Goal: Information Seeking & Learning: Check status

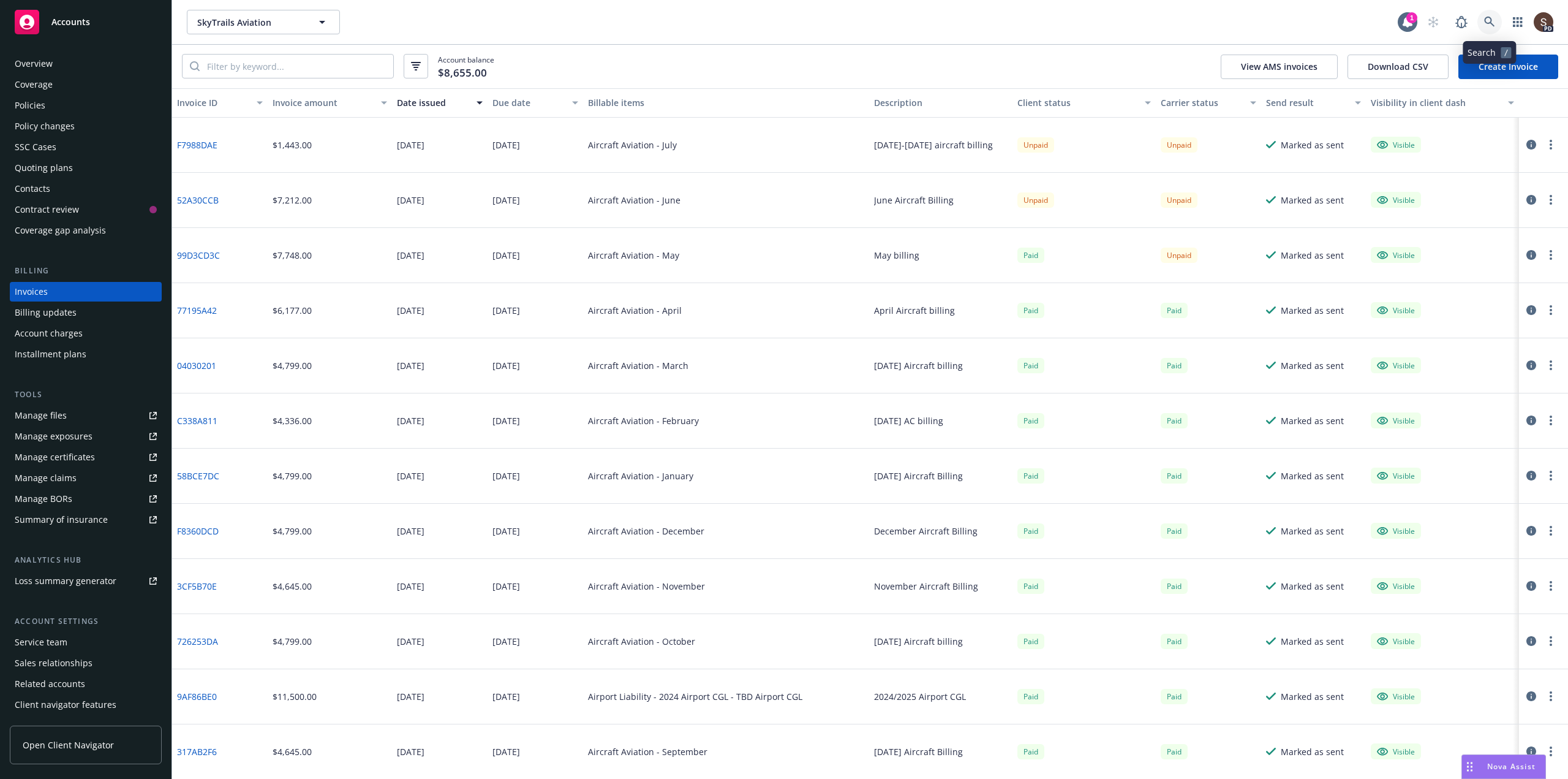
click at [1488, 24] on icon at bounding box center [1489, 22] width 11 height 11
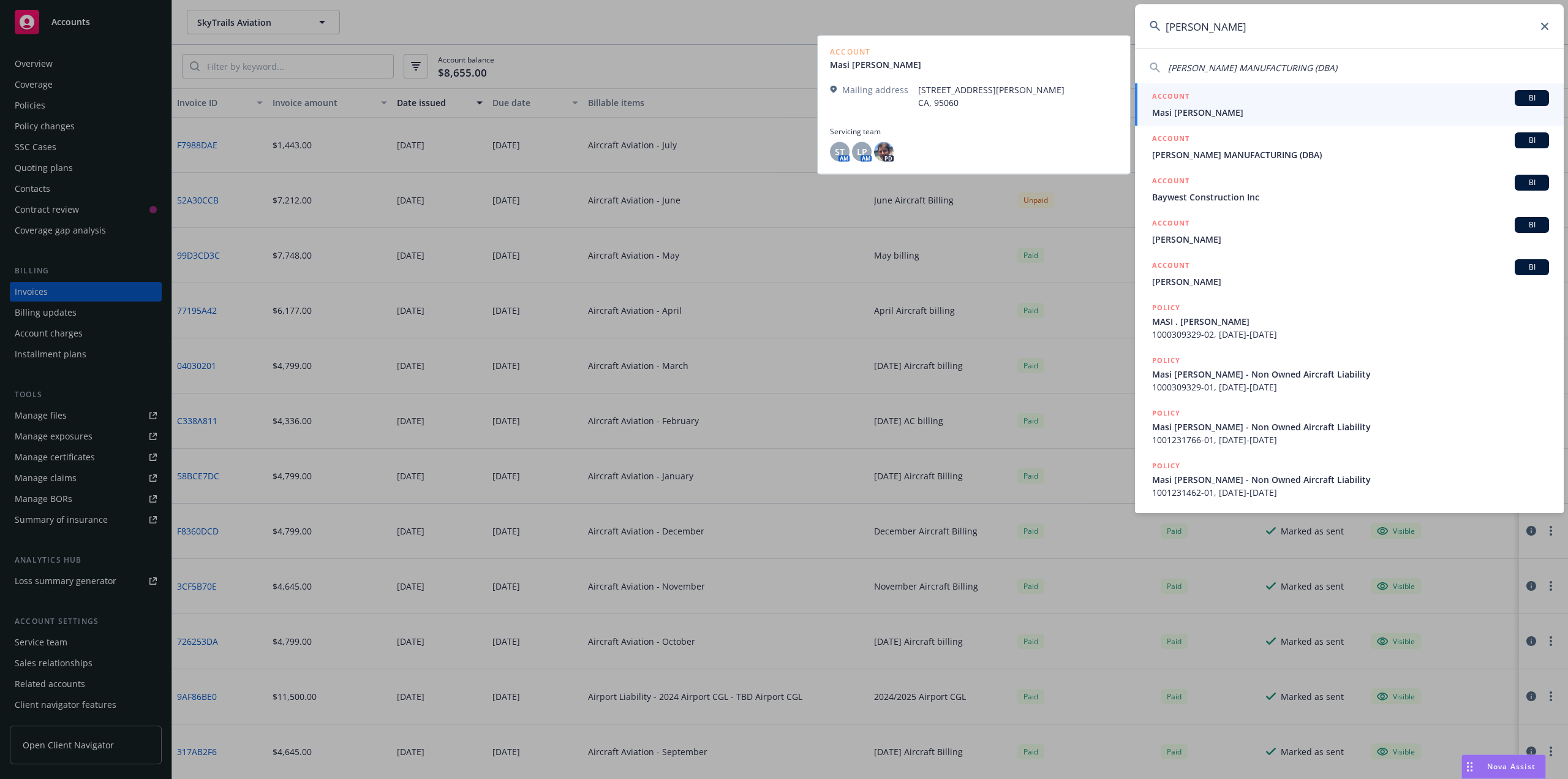
type input "bayless"
click at [1201, 104] on div "ACCOUNT BI" at bounding box center [1350, 98] width 397 height 16
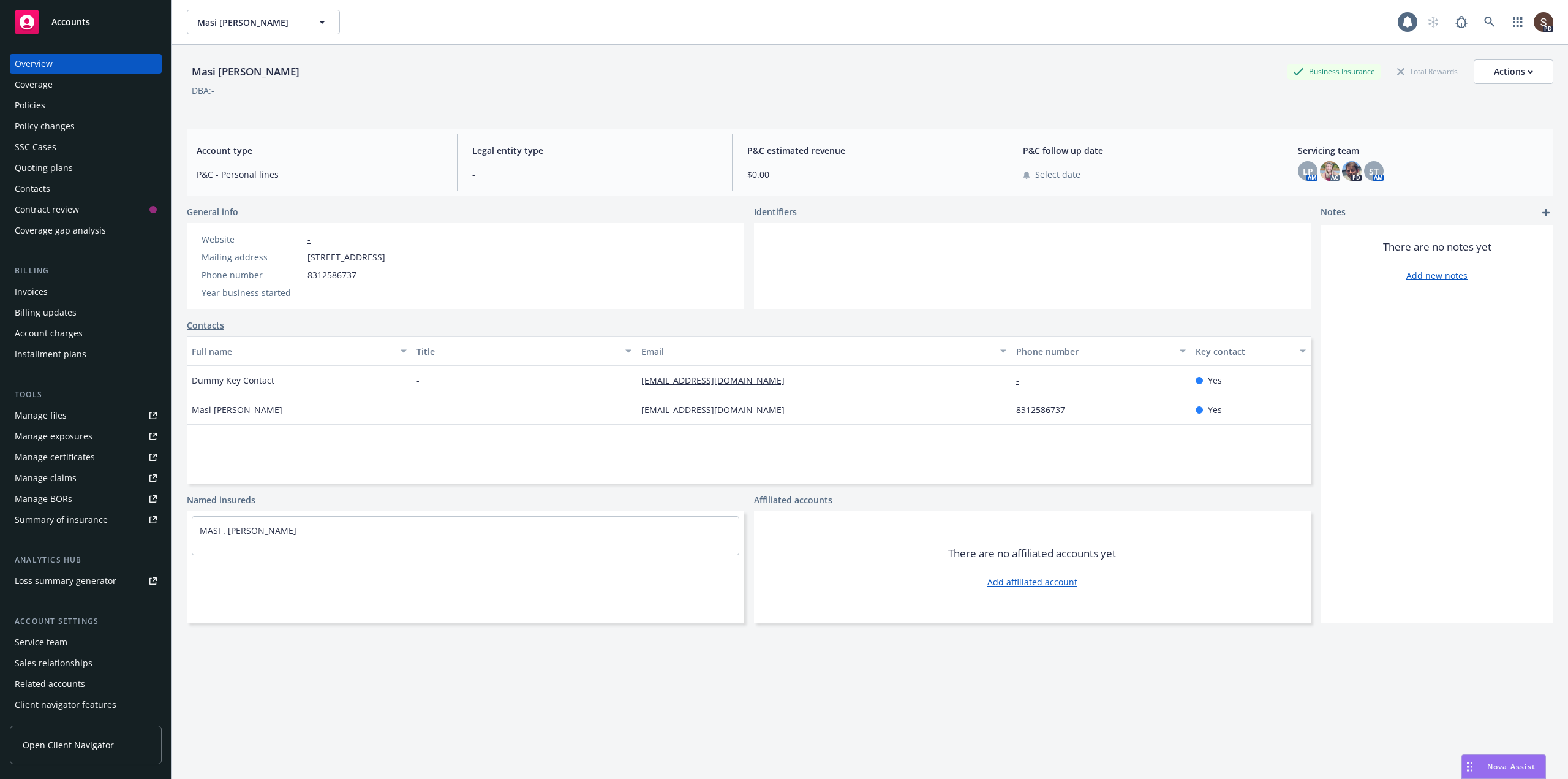
click at [58, 99] on div "Policies" at bounding box center [86, 105] width 142 height 20
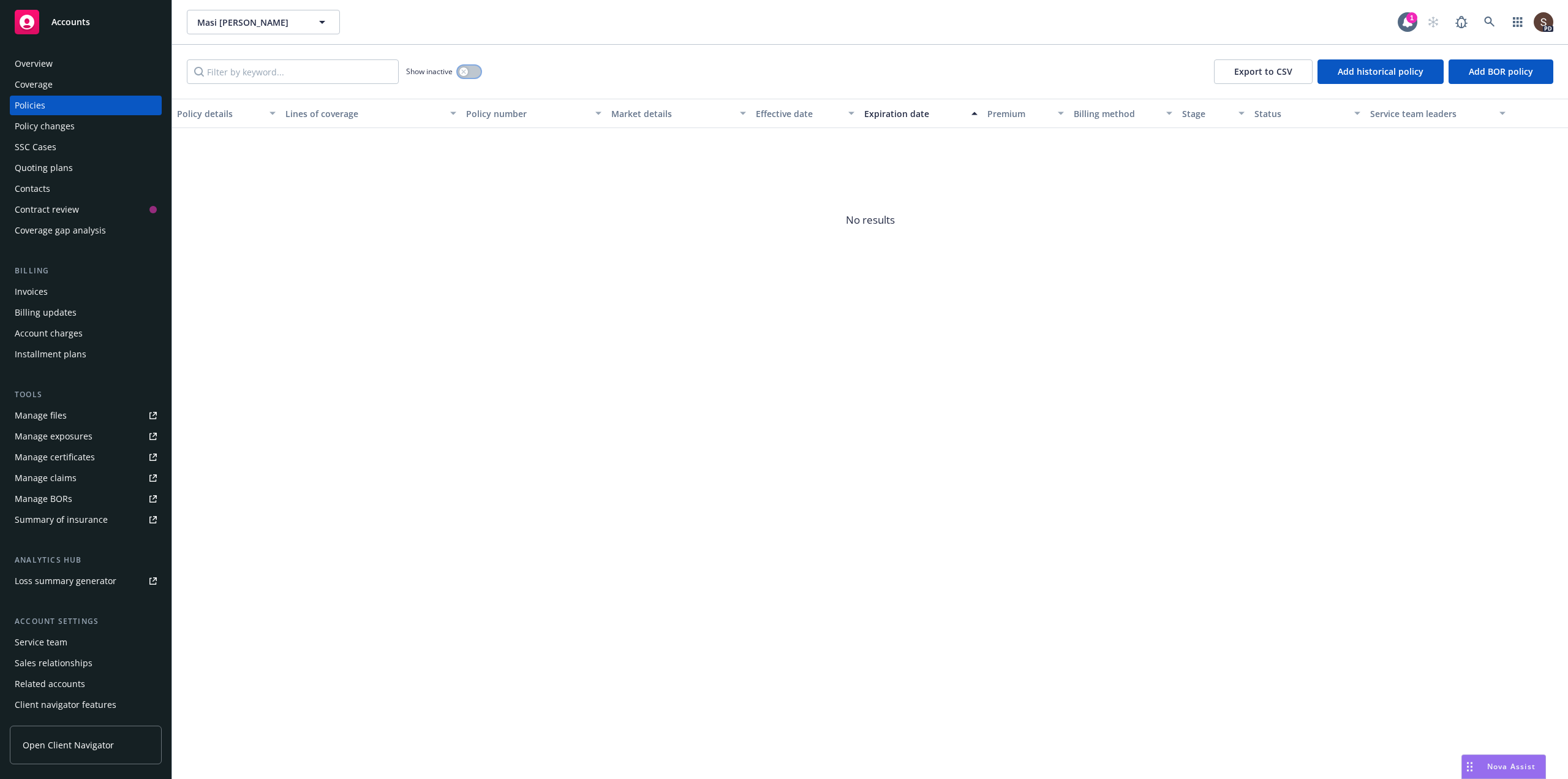
click at [471, 70] on button "button" at bounding box center [469, 71] width 23 height 12
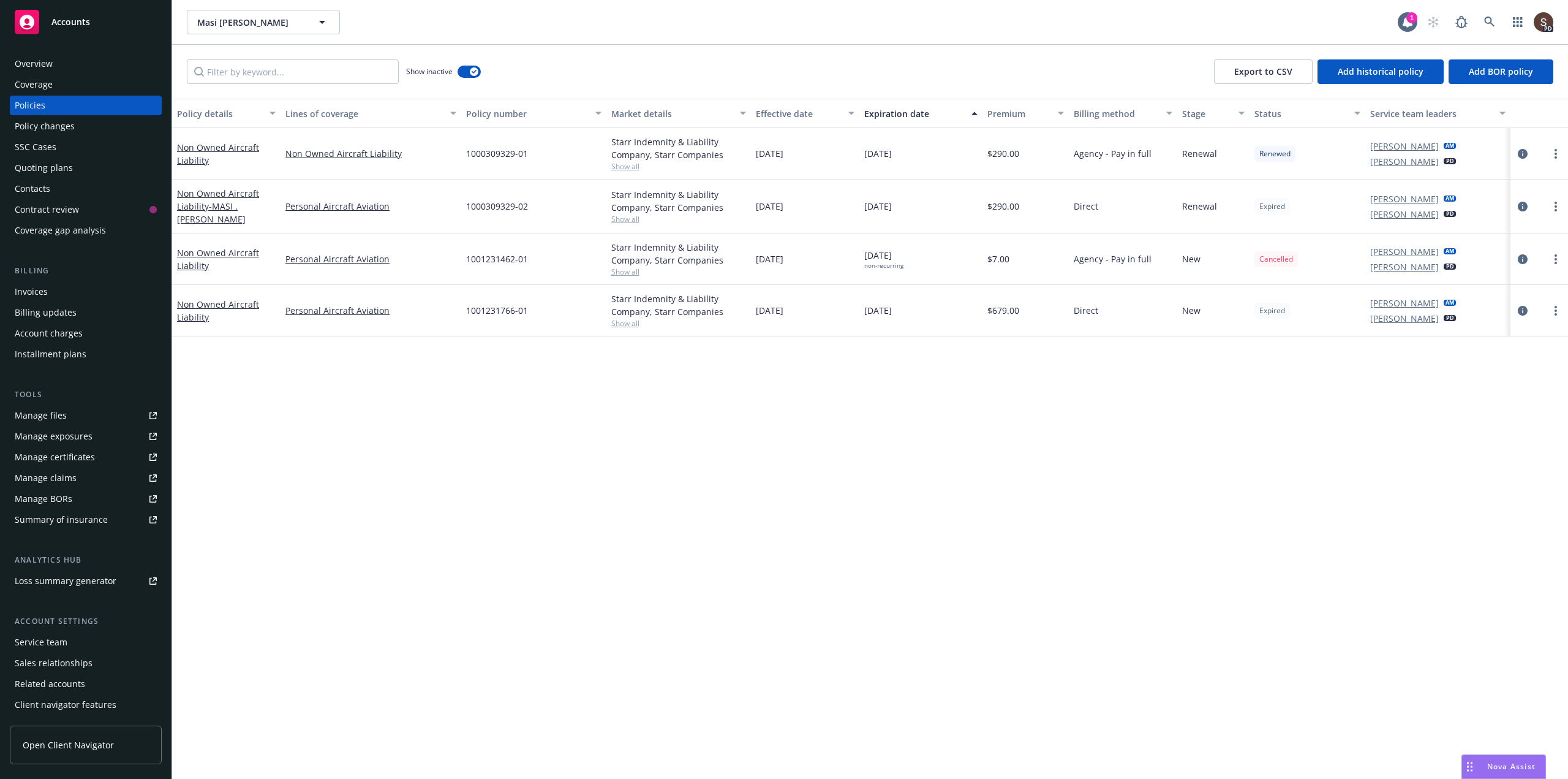
click at [34, 288] on div "Invoices" at bounding box center [31, 291] width 33 height 20
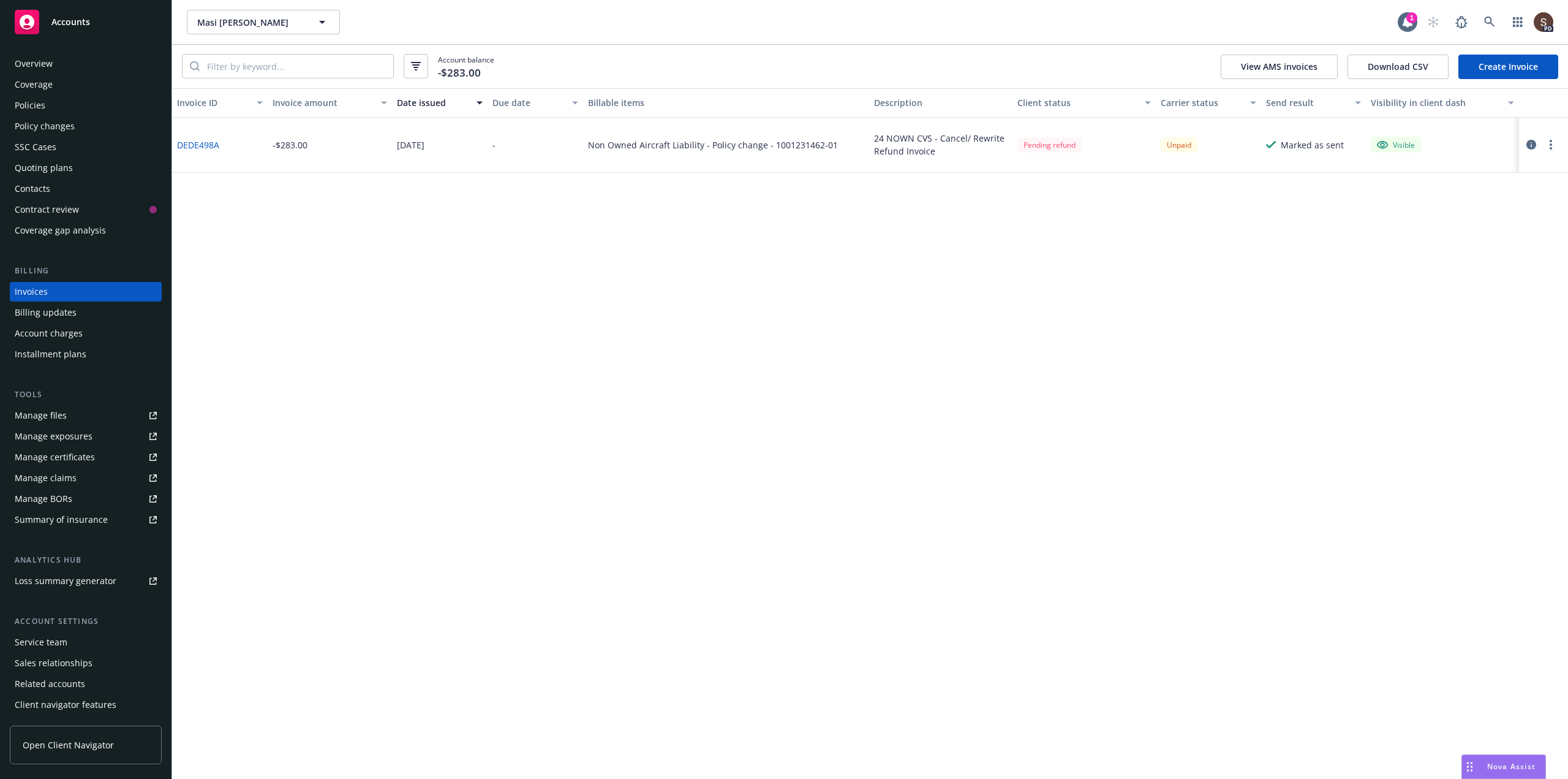
click at [48, 63] on div "Overview" at bounding box center [33, 64] width 38 height 20
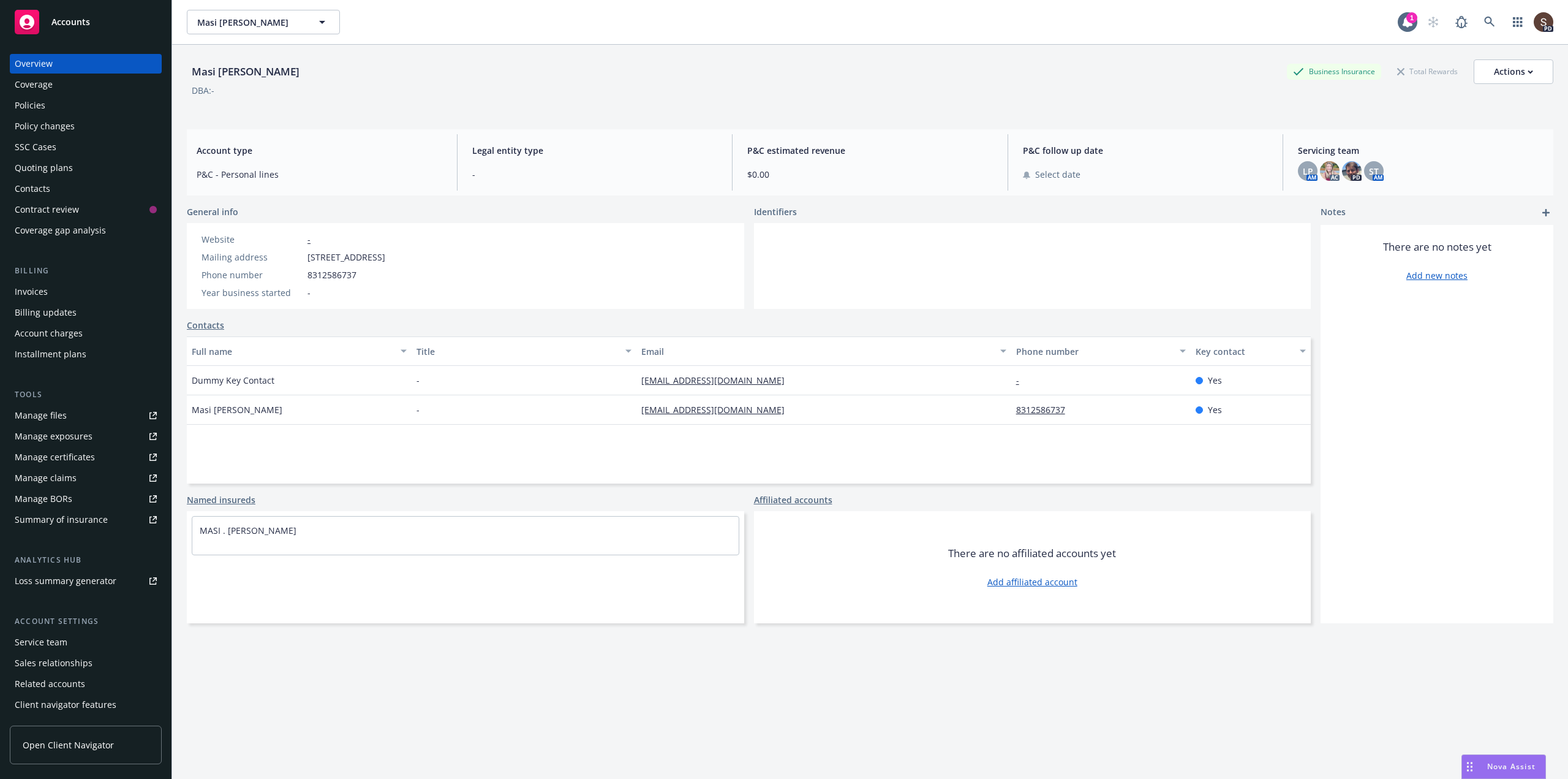
click at [55, 414] on div "Manage files" at bounding box center [40, 415] width 52 height 20
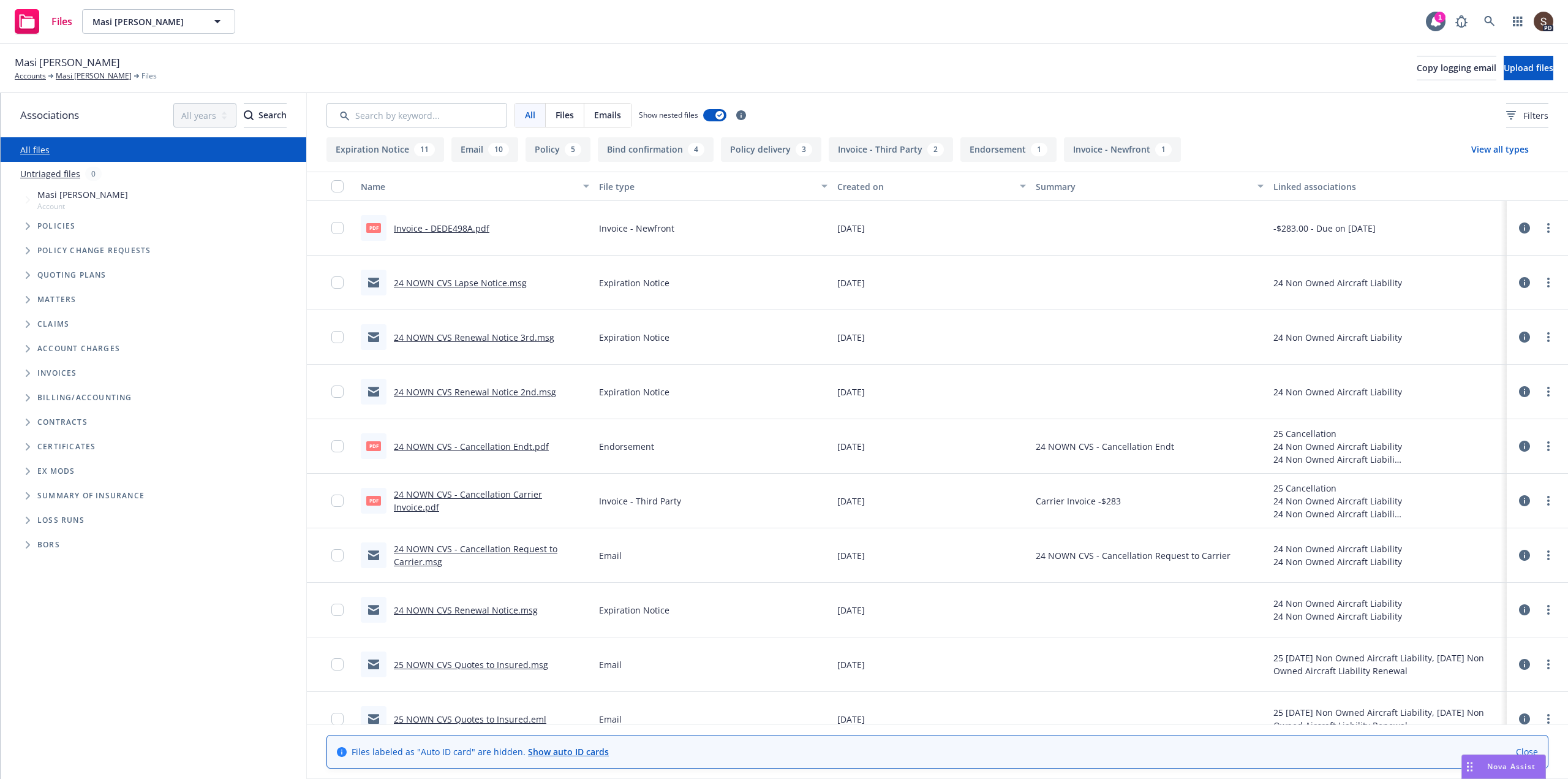
click at [517, 336] on link "24 NOWN CVS Renewal Notice 3rd.msg" at bounding box center [474, 337] width 160 height 12
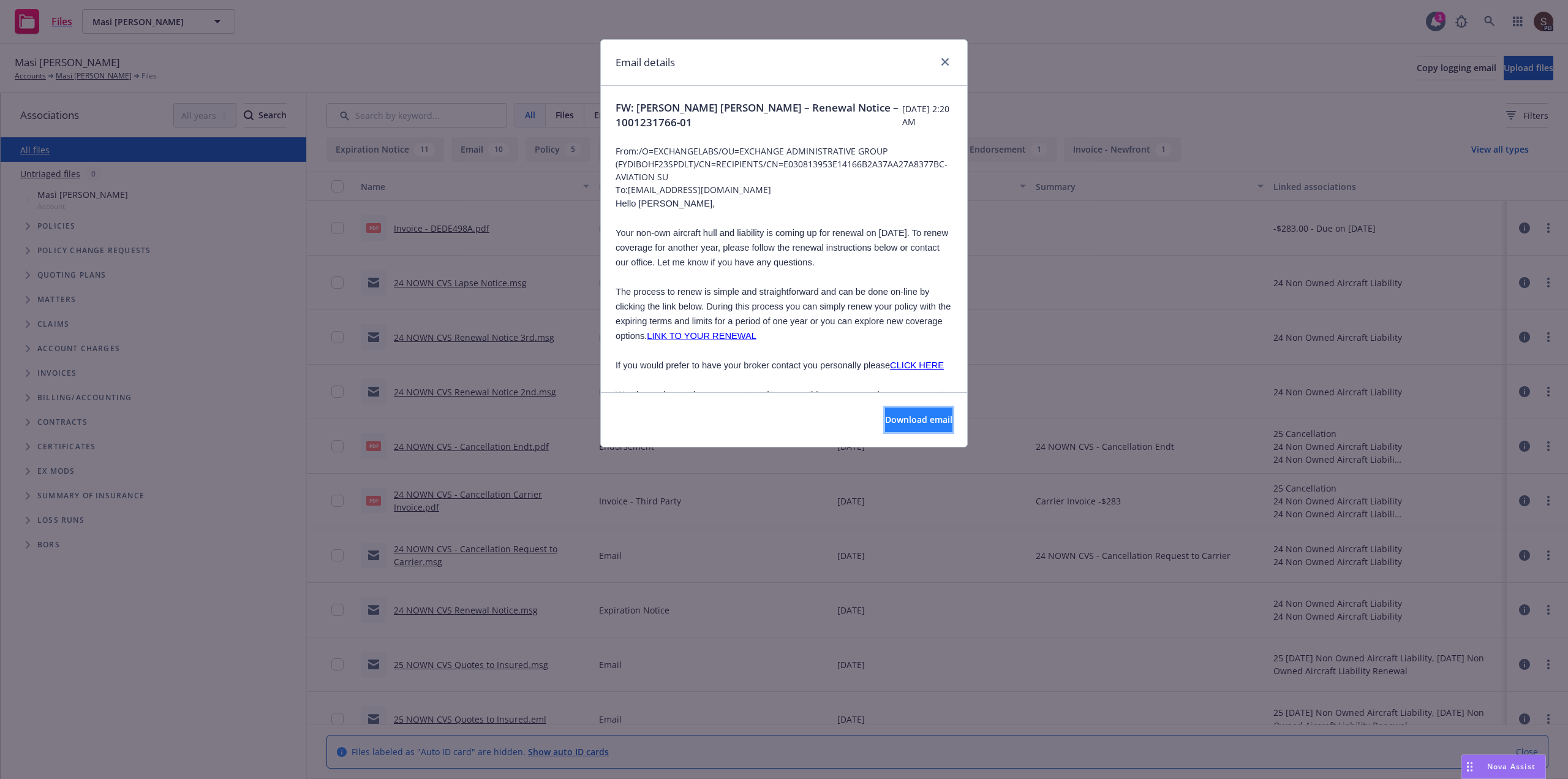
click at [885, 418] on span "Download email" at bounding box center [918, 419] width 67 height 12
click at [948, 57] on link "close" at bounding box center [945, 62] width 14 height 14
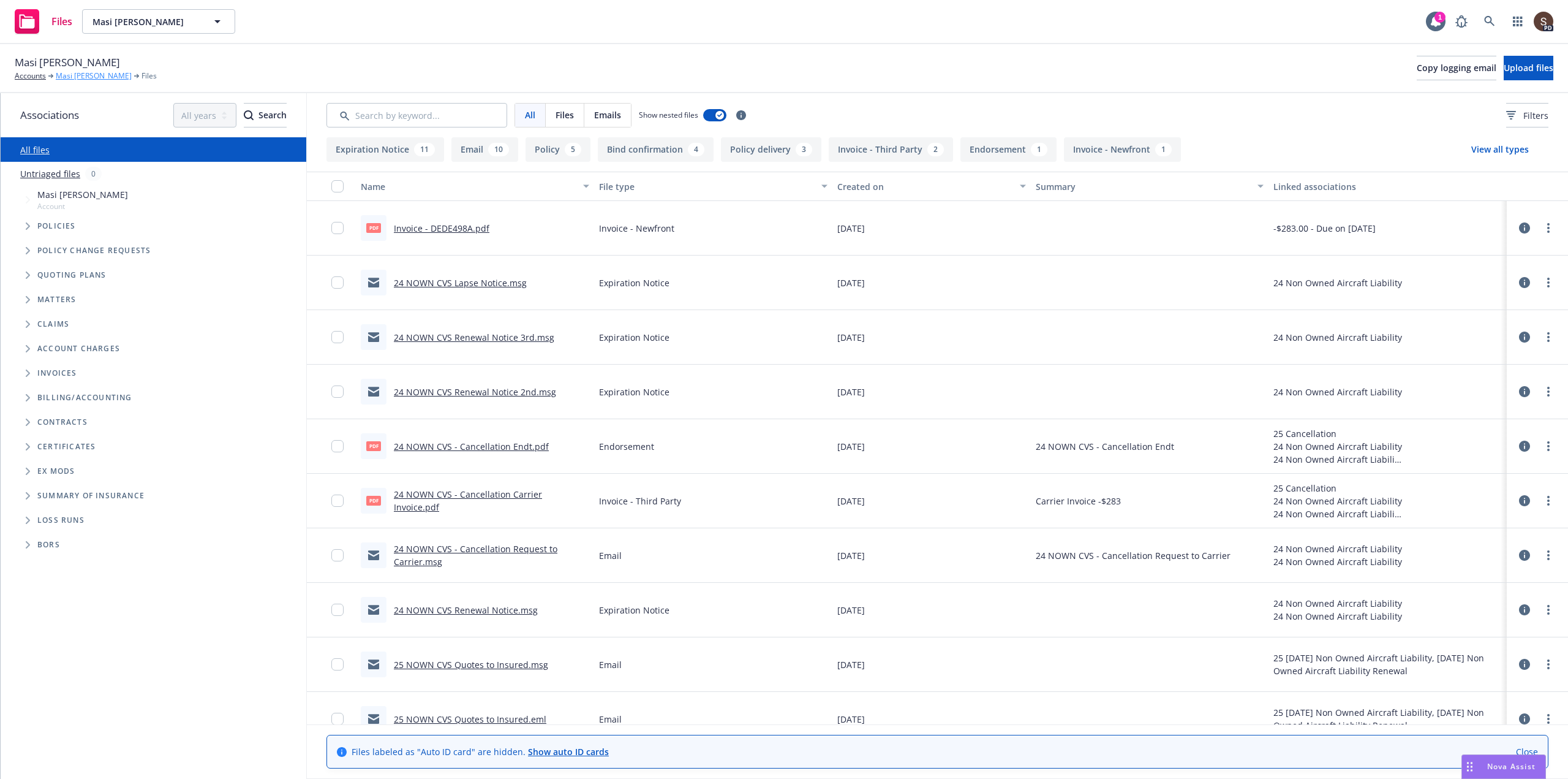
click at [74, 78] on link "Masi Bayless" at bounding box center [94, 76] width 76 height 11
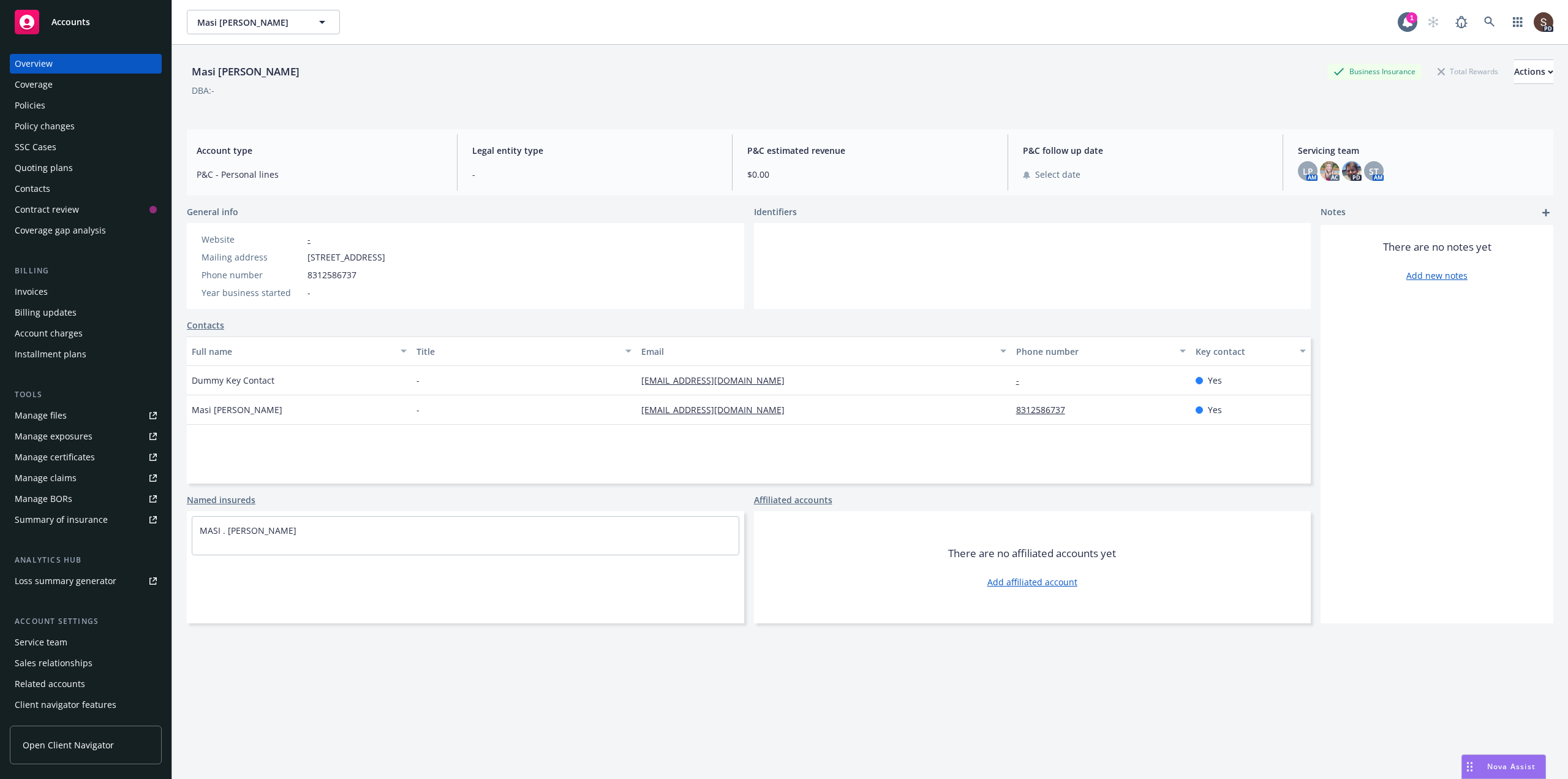
click at [30, 291] on div "Invoices" at bounding box center [31, 291] width 33 height 20
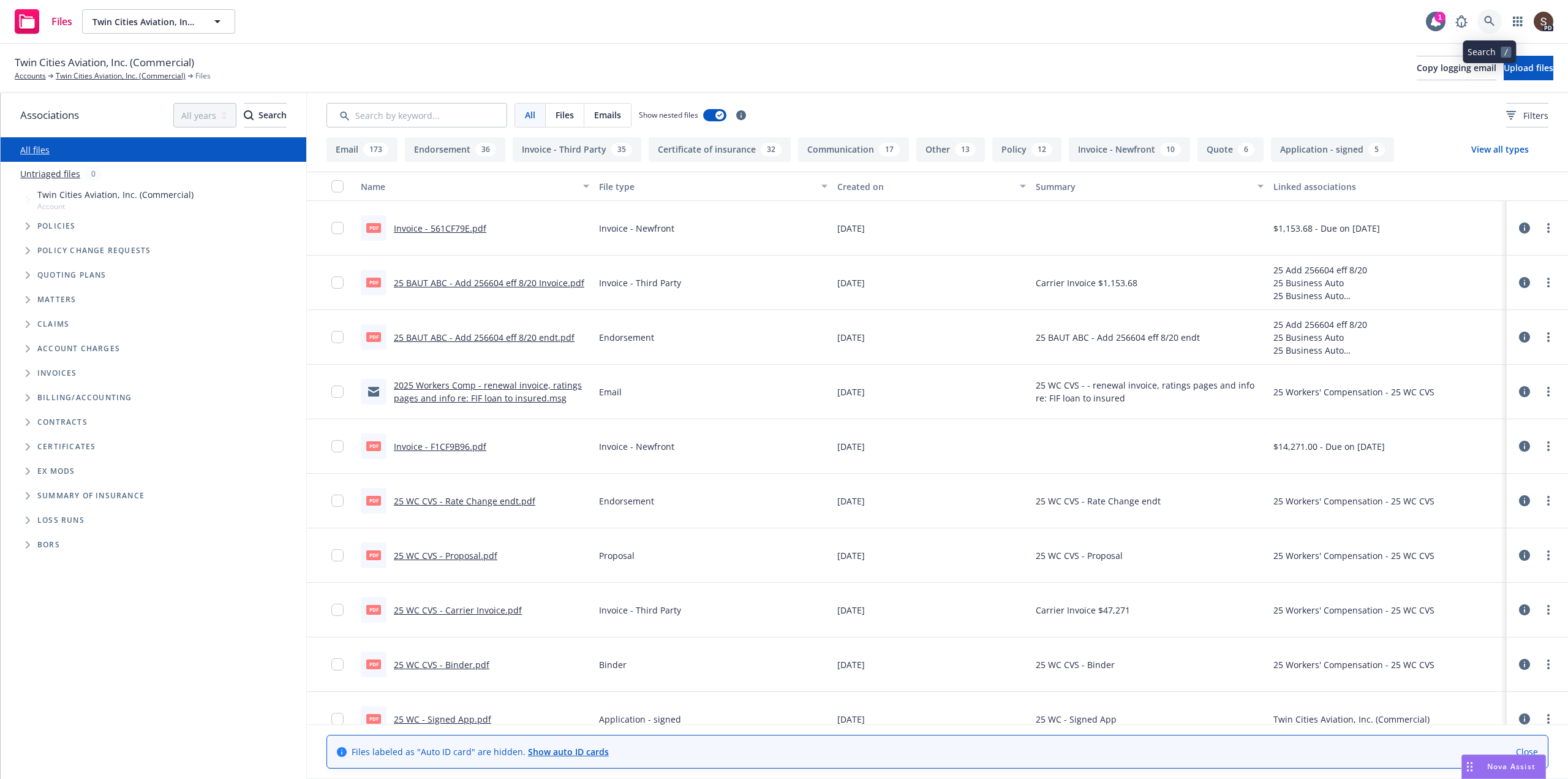
click at [1493, 19] on icon at bounding box center [1489, 21] width 11 height 11
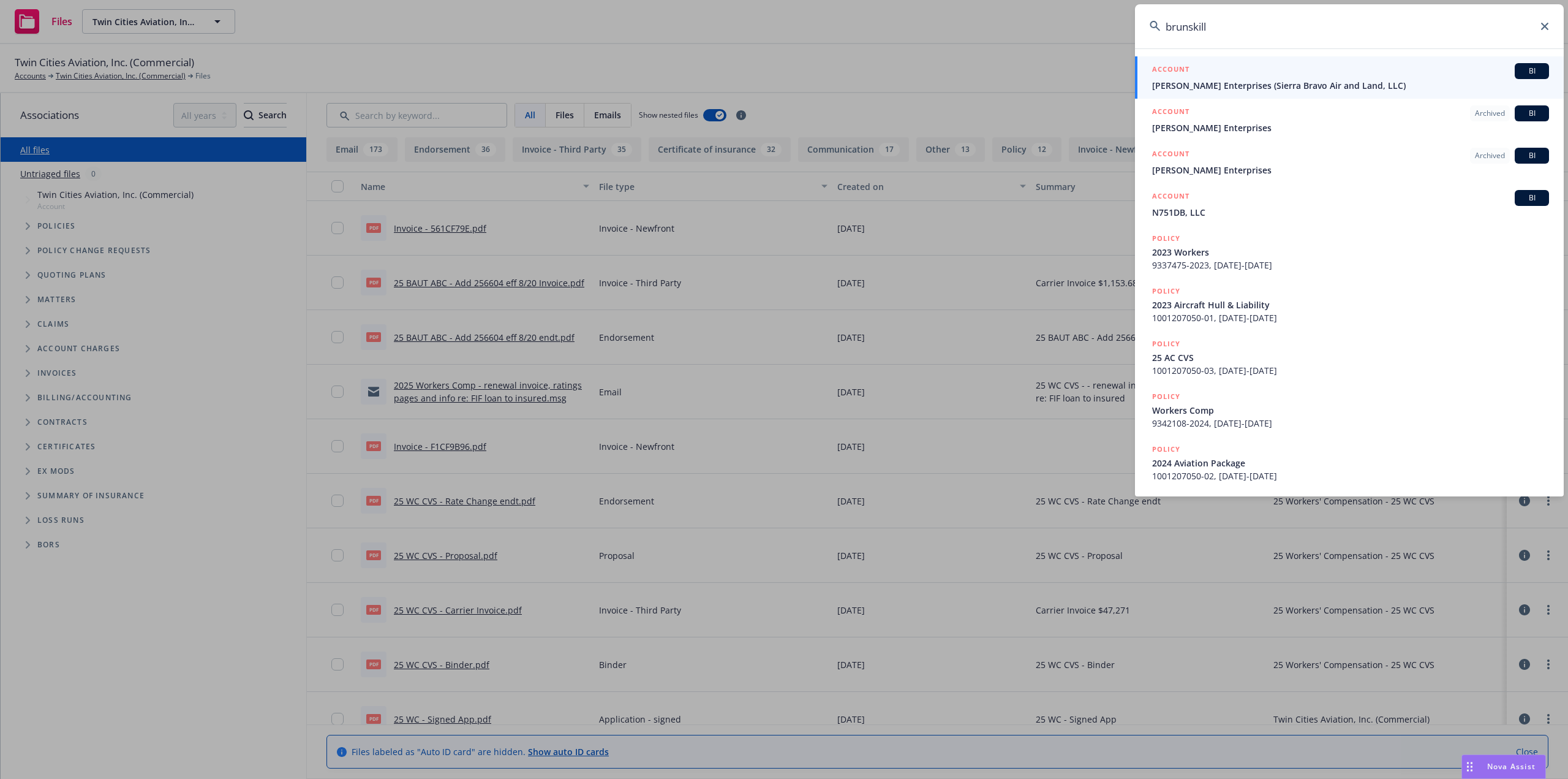
type input "brunskill"
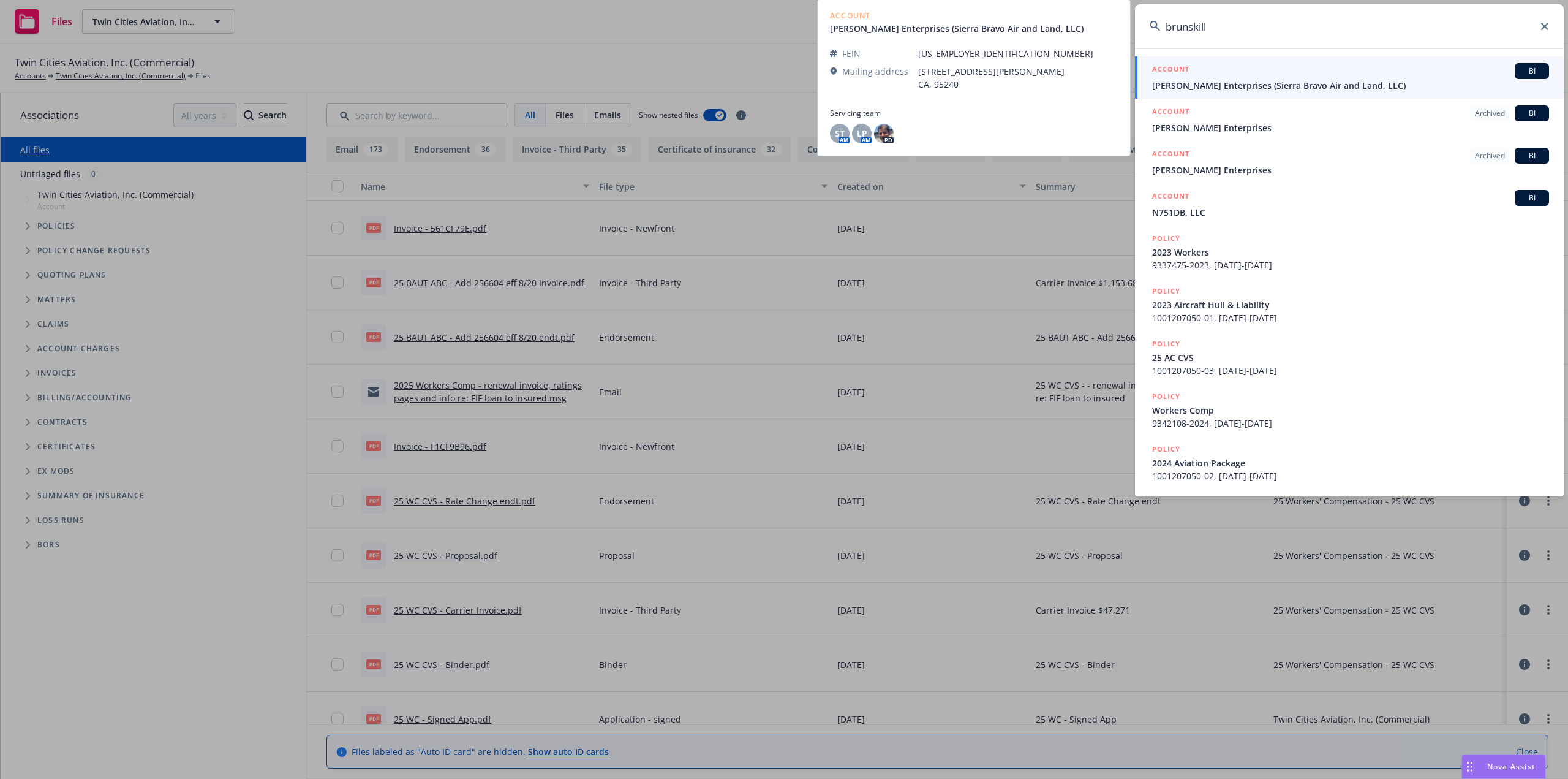
click at [1395, 75] on div "ACCOUNT BI" at bounding box center [1350, 70] width 397 height 16
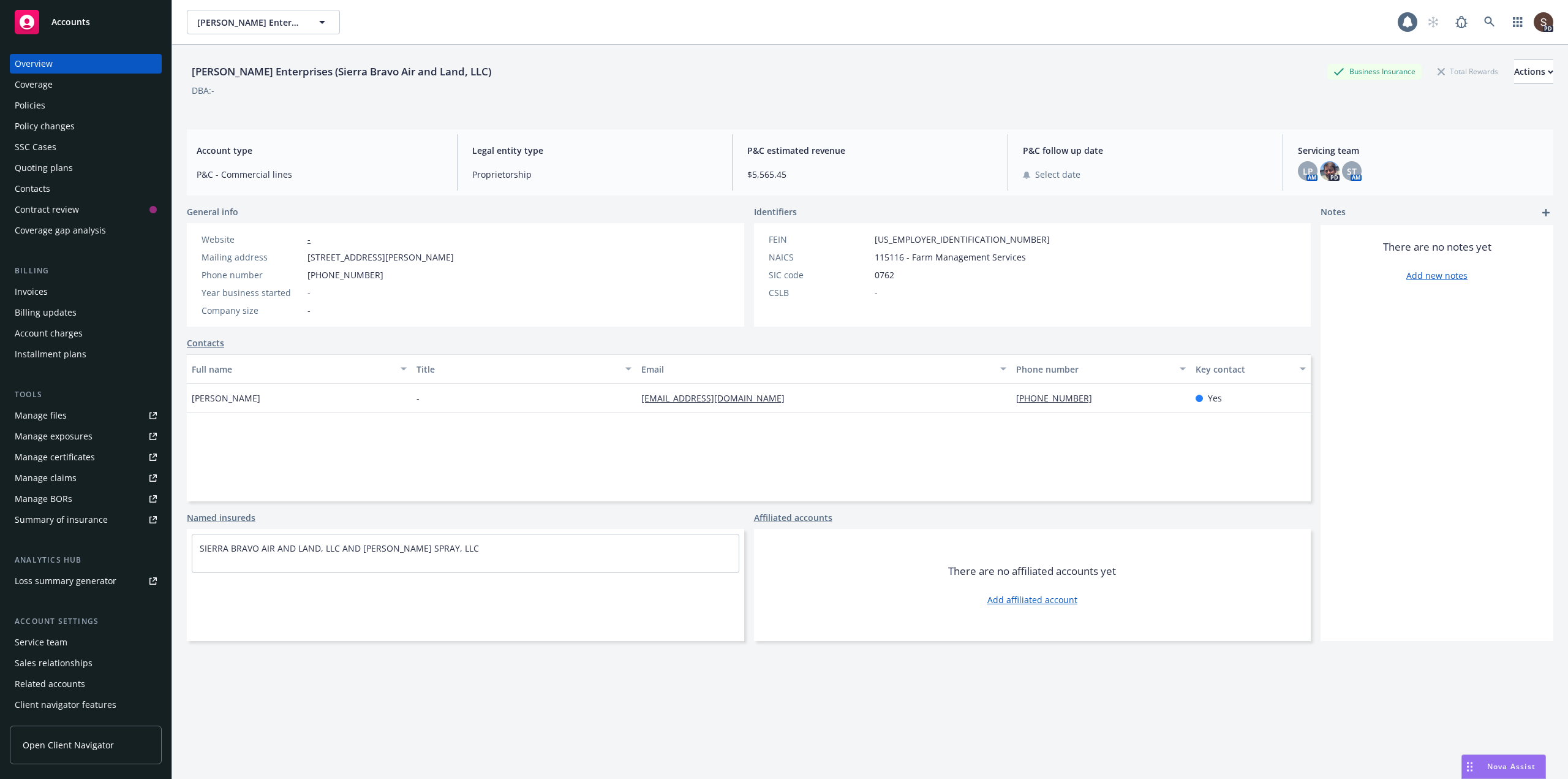
click at [31, 418] on div "Manage files" at bounding box center [40, 415] width 52 height 20
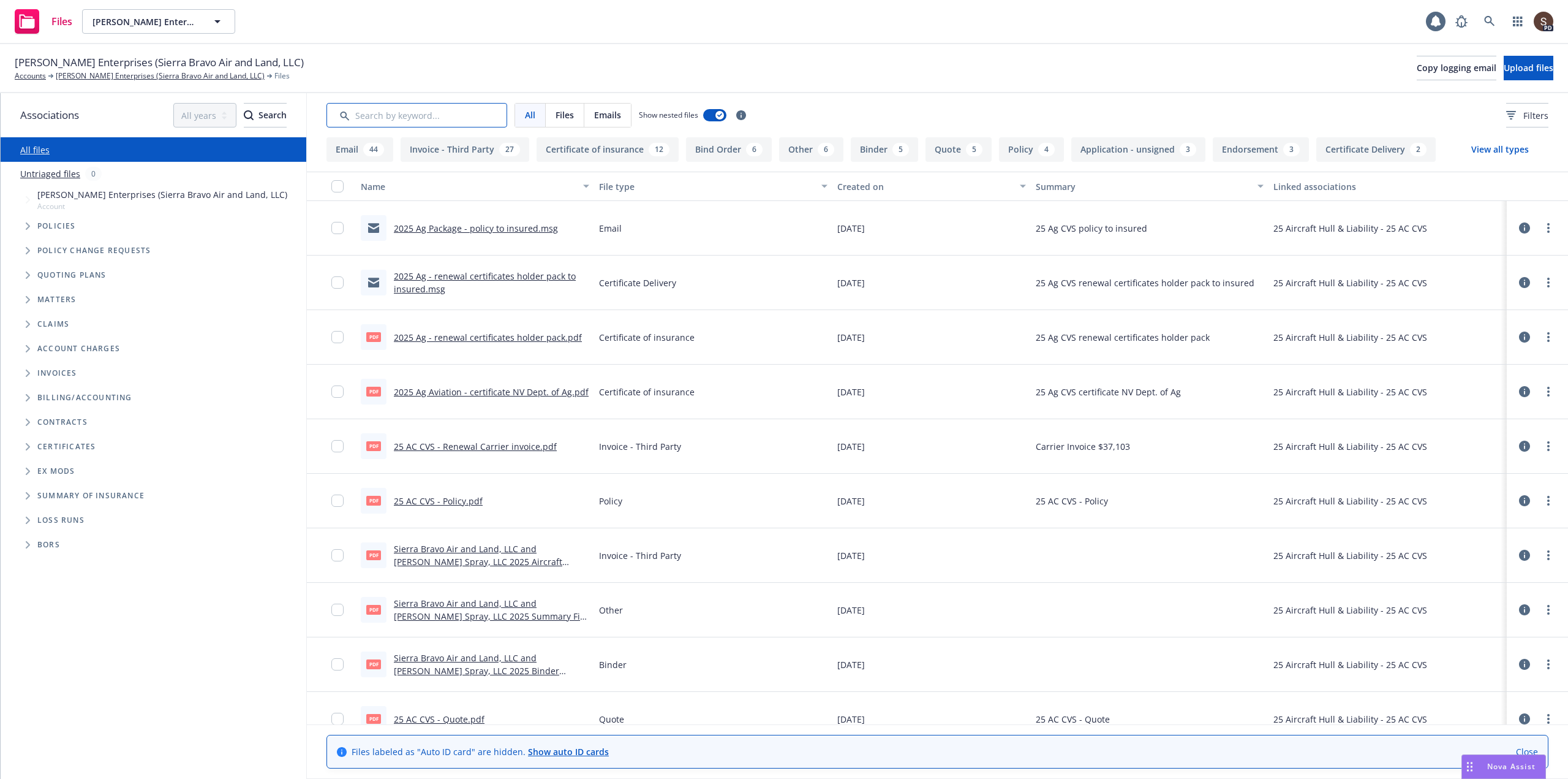
click at [389, 116] on input "Search by keyword..." at bounding box center [416, 115] width 181 height 25
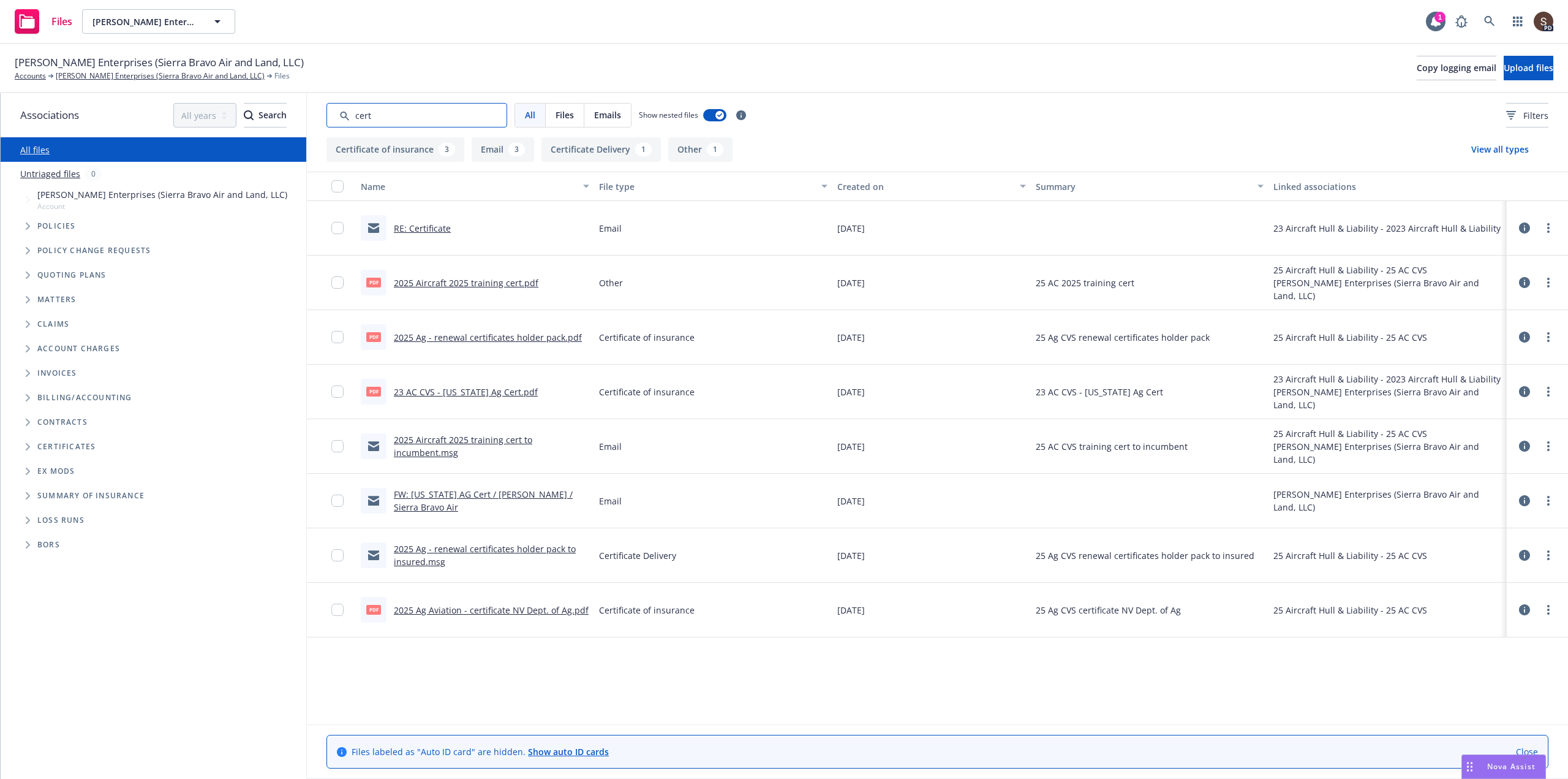
type input "cert"
click at [489, 338] on link "2025 Ag - renewal certificates holder pack.pdf" at bounding box center [487, 337] width 188 height 12
click at [1485, 18] on icon at bounding box center [1489, 21] width 11 height 11
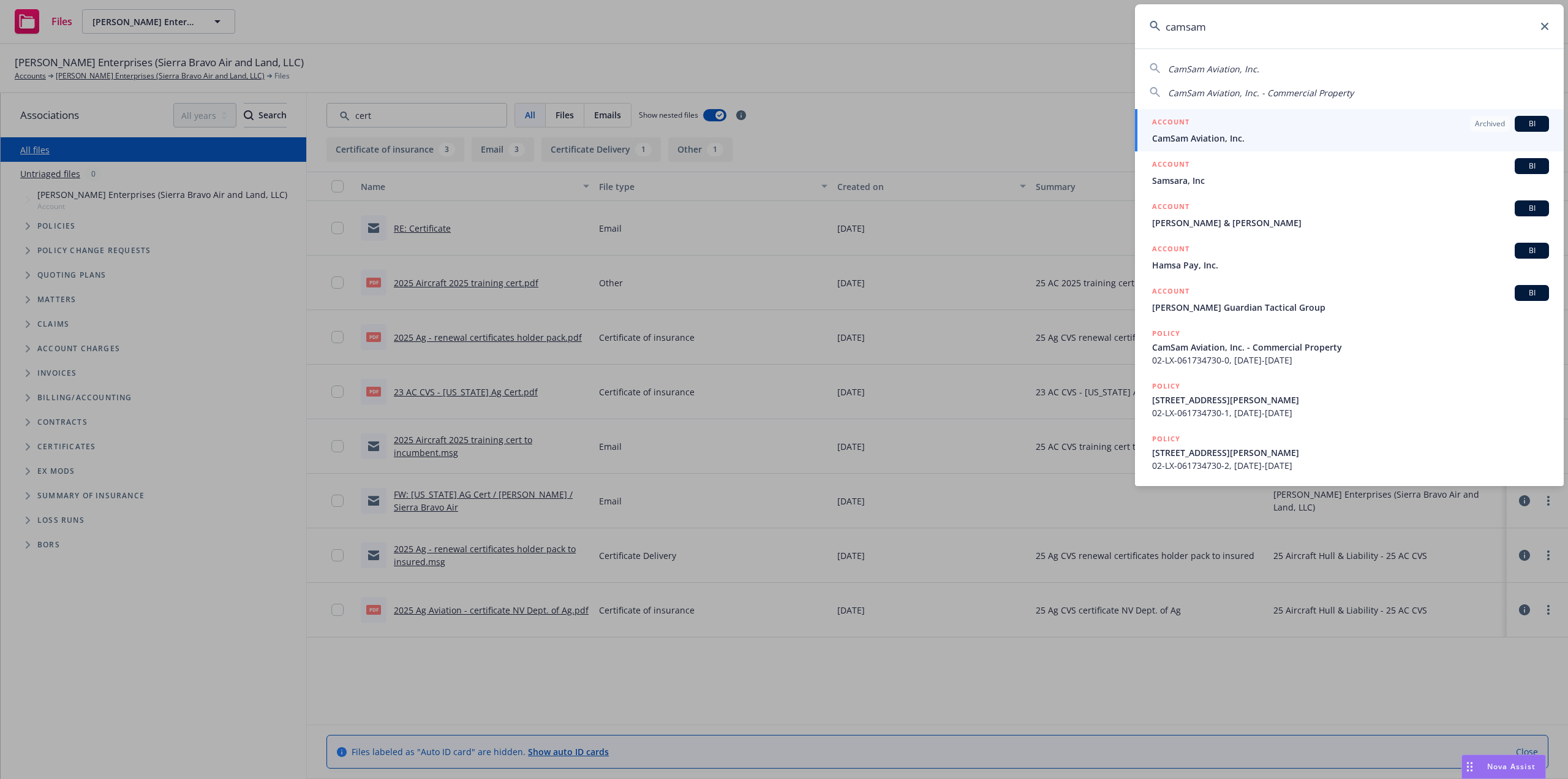
type input "camsam"
click at [1236, 133] on span "CamSam Aviation, Inc." at bounding box center [1350, 138] width 397 height 13
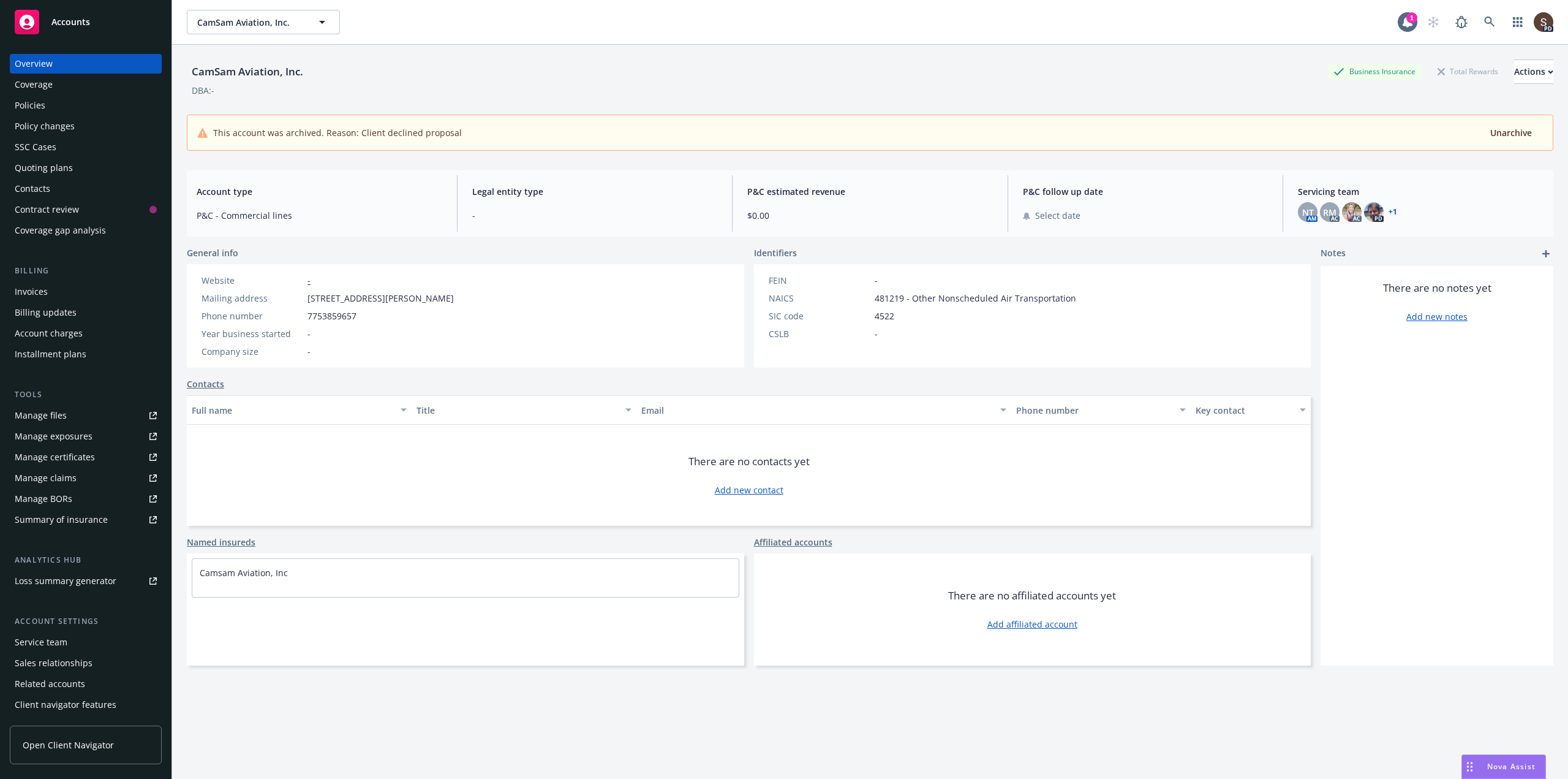
click at [31, 291] on div "Invoices" at bounding box center [31, 291] width 33 height 20
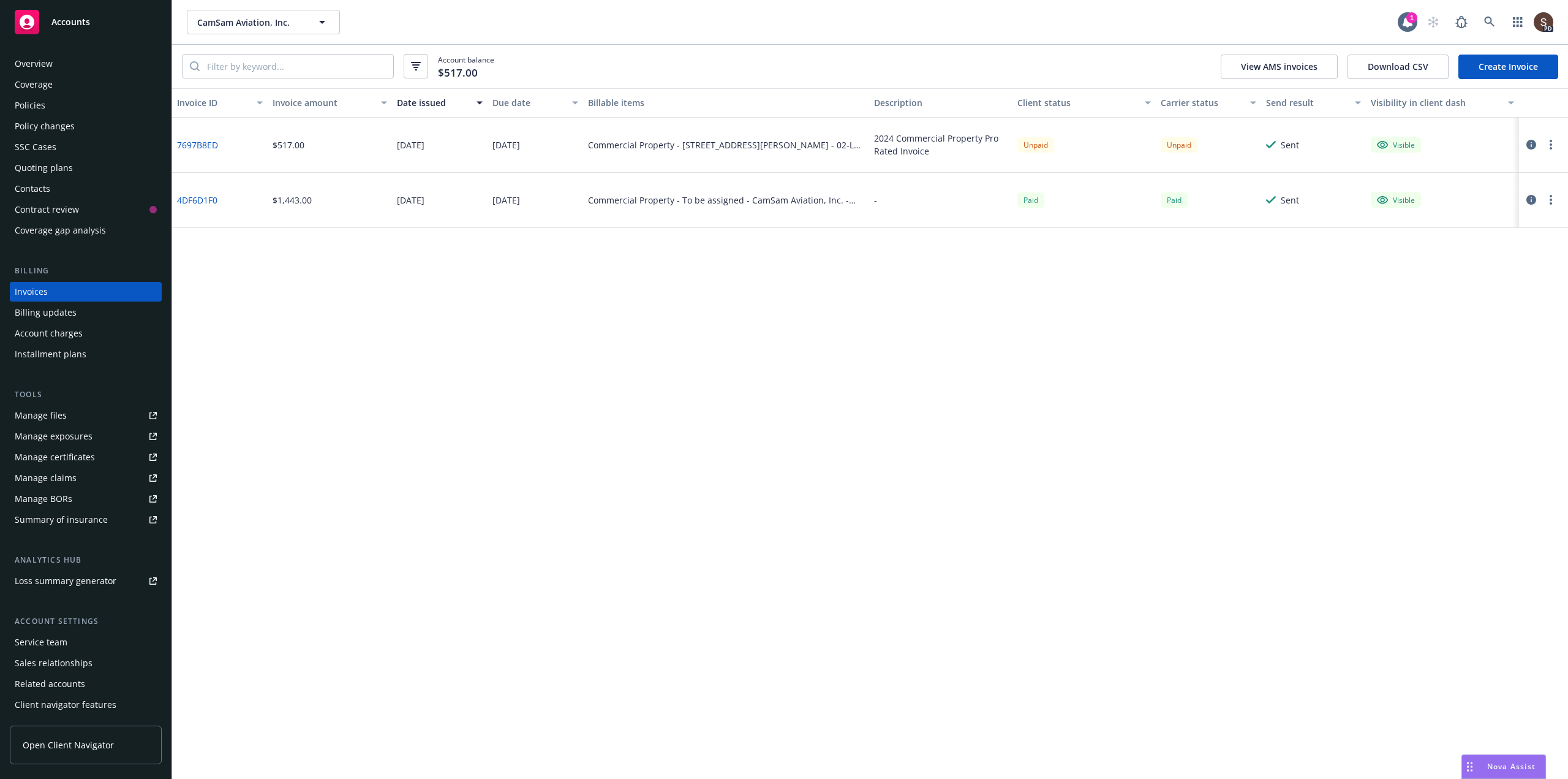
click at [28, 99] on div "Policies" at bounding box center [30, 105] width 31 height 20
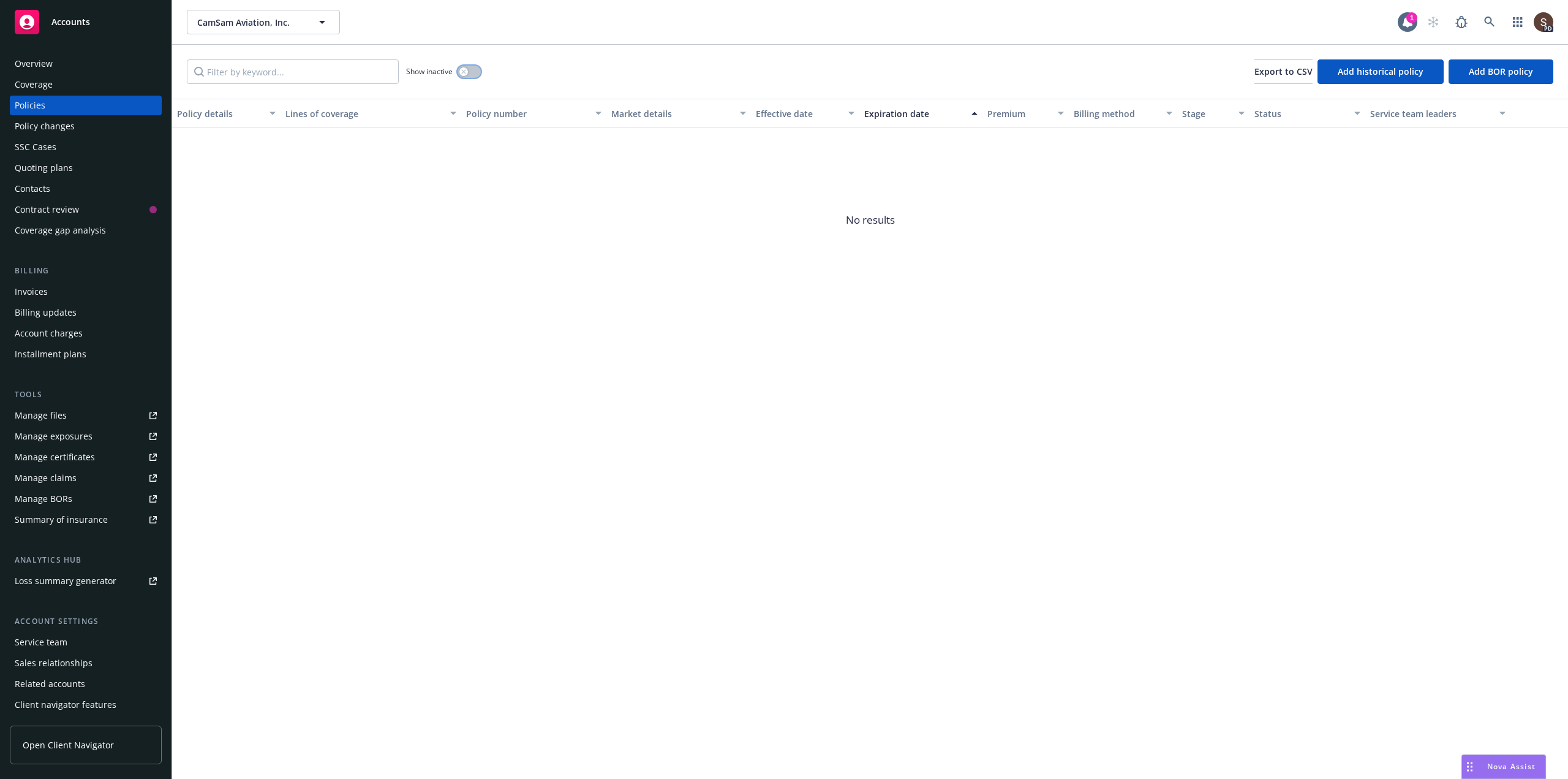
click at [474, 73] on button "button" at bounding box center [469, 71] width 23 height 12
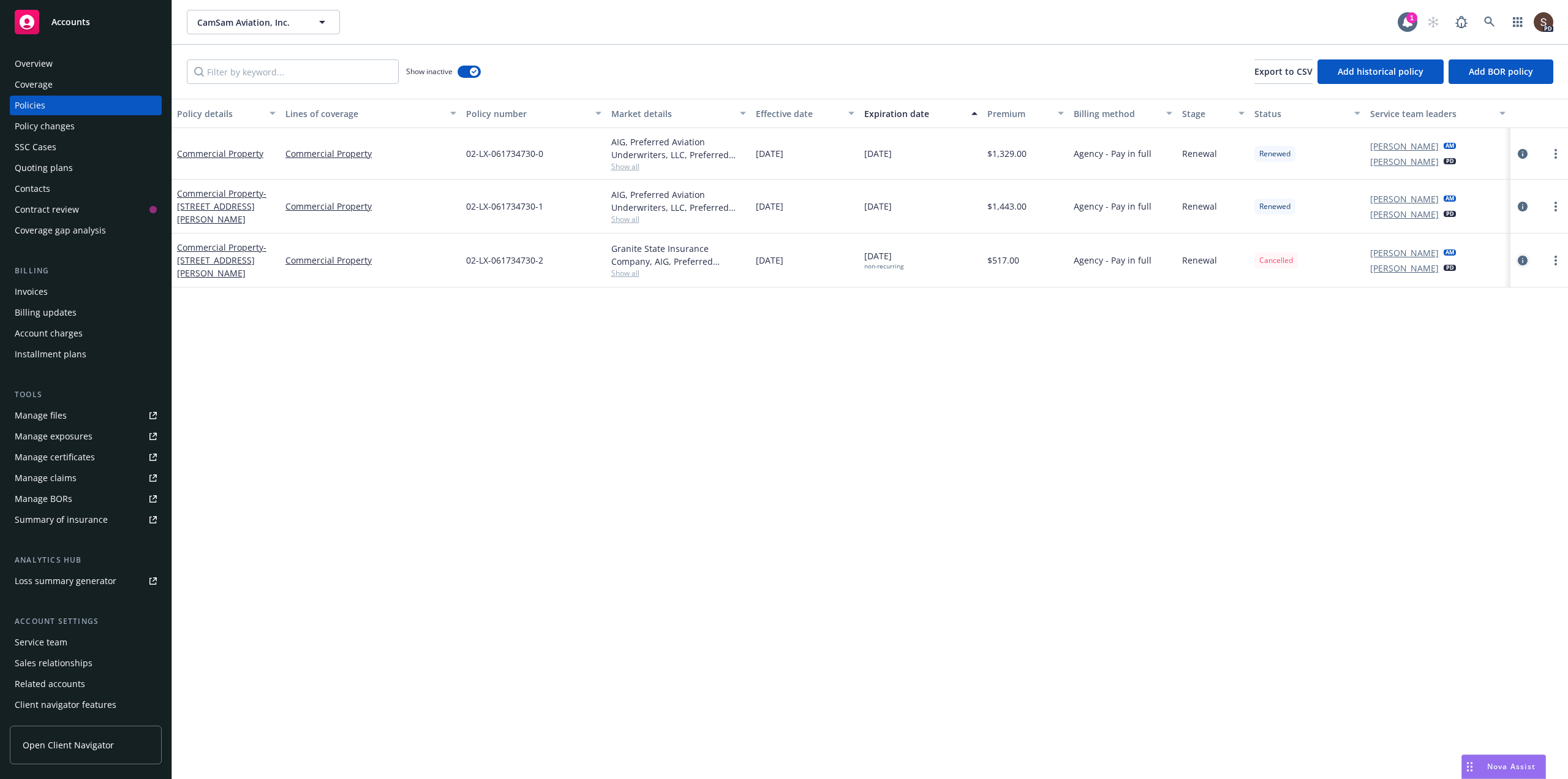
click at [1525, 255] on icon "circleInformation" at bounding box center [1523, 261] width 10 height 10
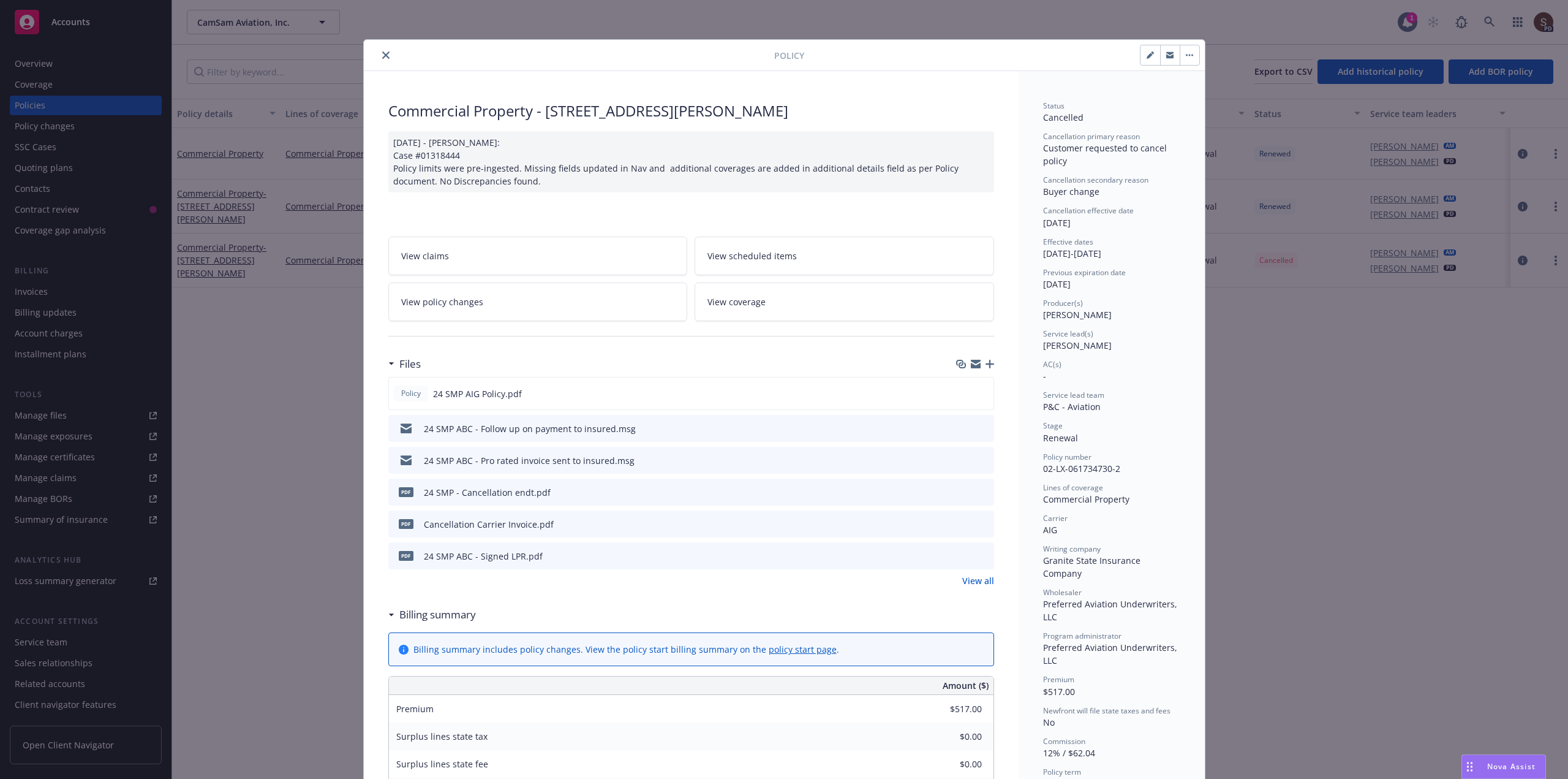
click at [560, 313] on link "View policy changes" at bounding box center [538, 301] width 299 height 38
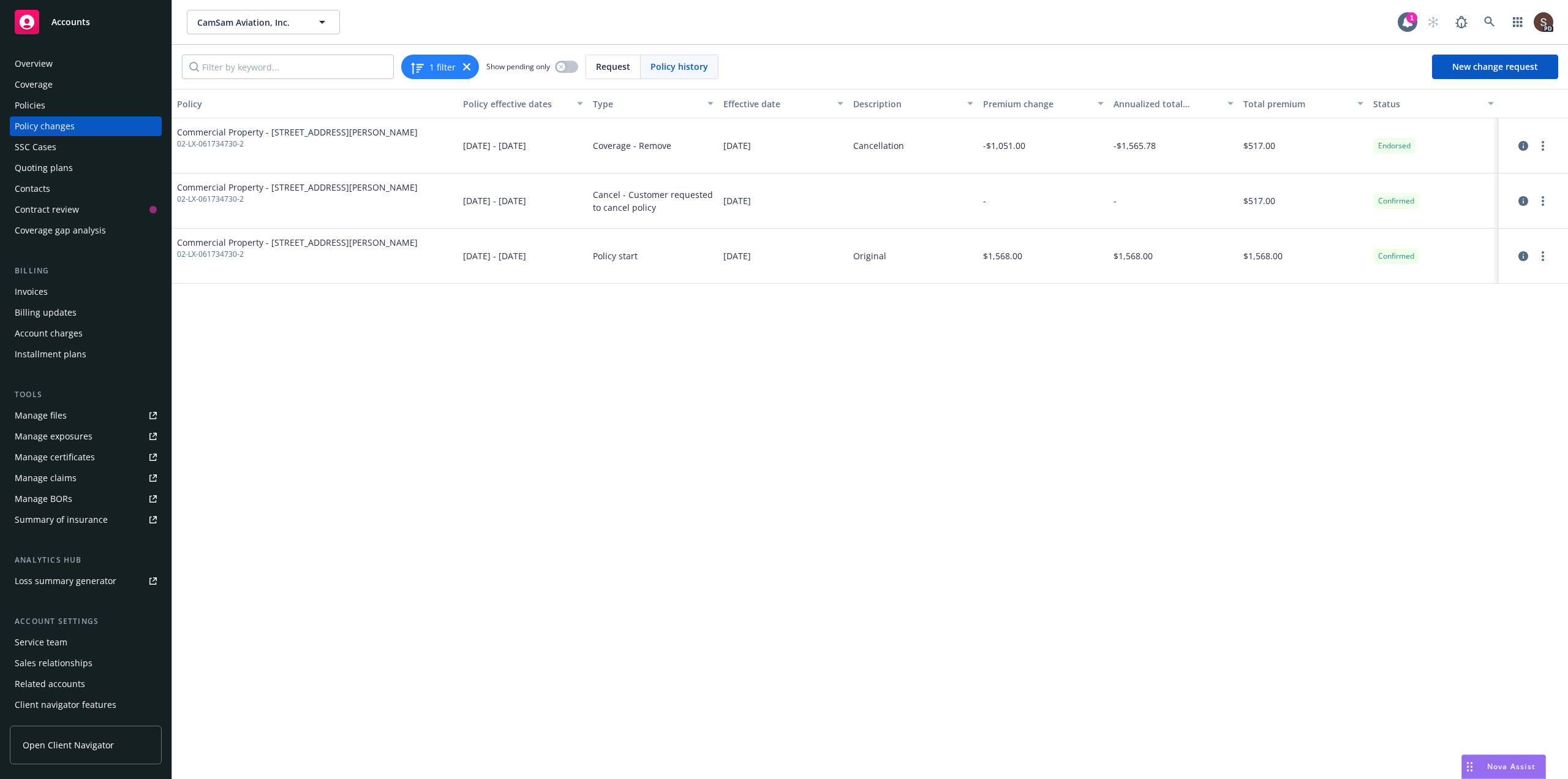
click at [39, 60] on div "Overview" at bounding box center [33, 64] width 38 height 20
